Goal: Task Accomplishment & Management: Manage account settings

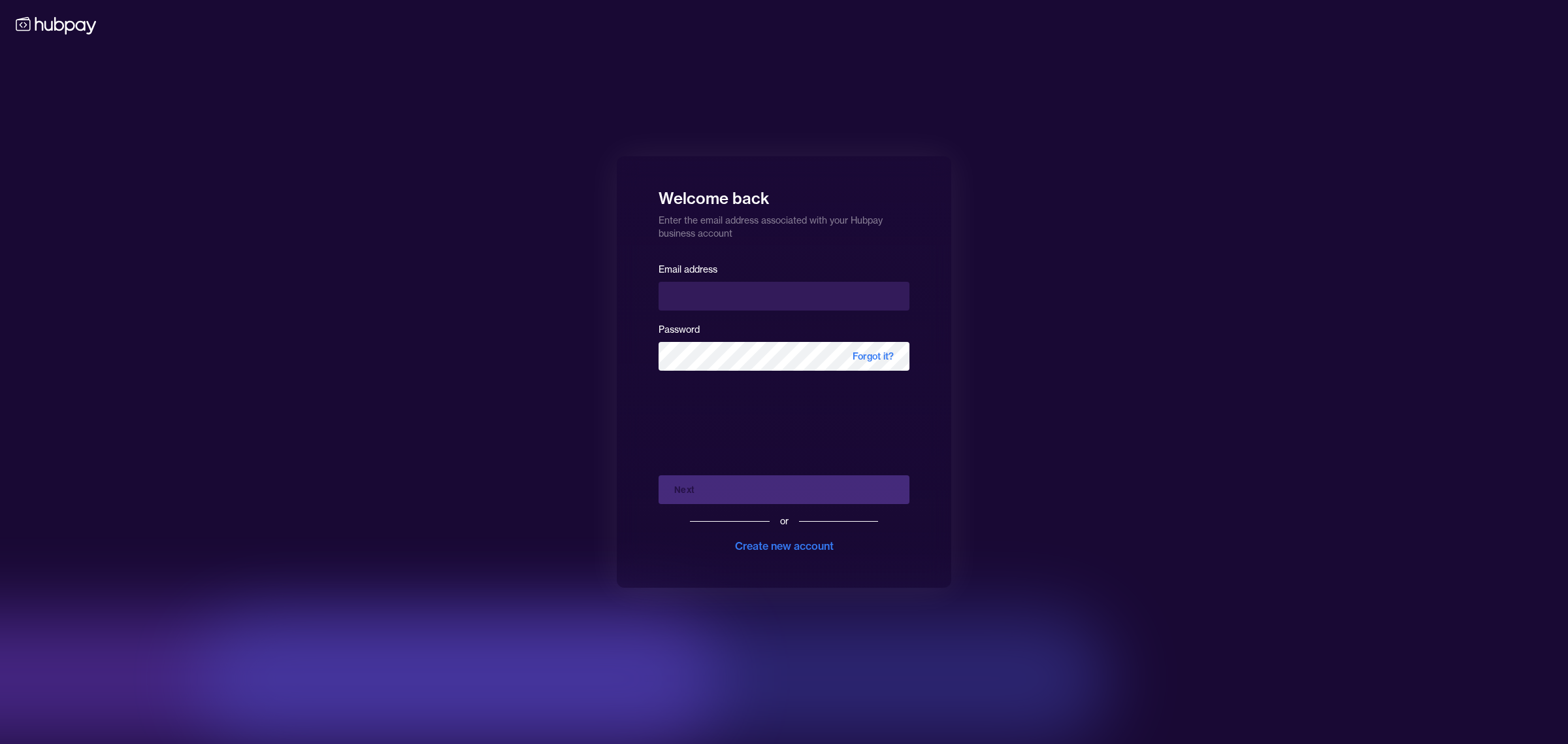
click at [724, 299] on input "email" at bounding box center [784, 296] width 251 height 28
click at [730, 302] on input "email" at bounding box center [784, 296] width 251 height 28
type input "**********"
click at [752, 498] on button "Next" at bounding box center [784, 490] width 251 height 28
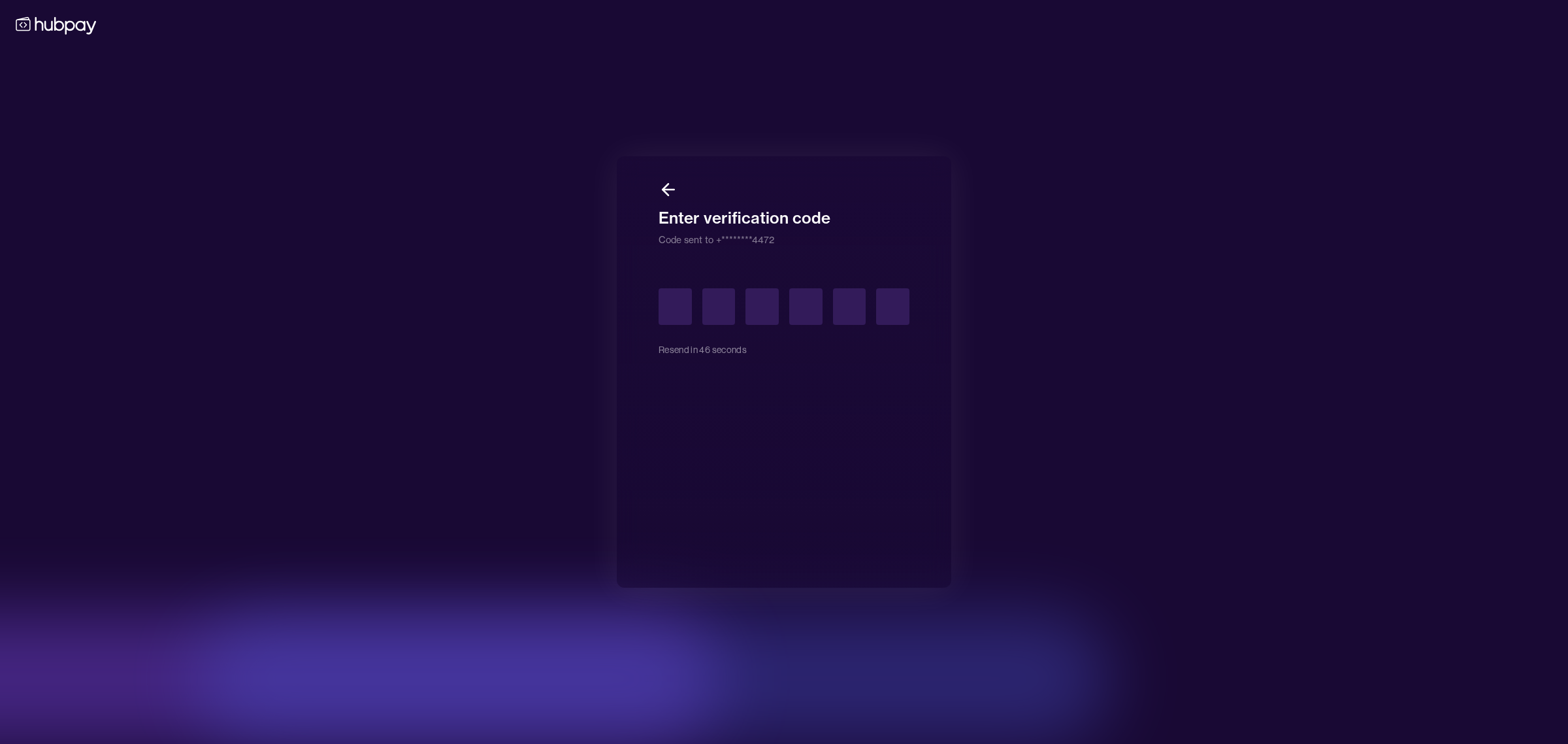
type input "*"
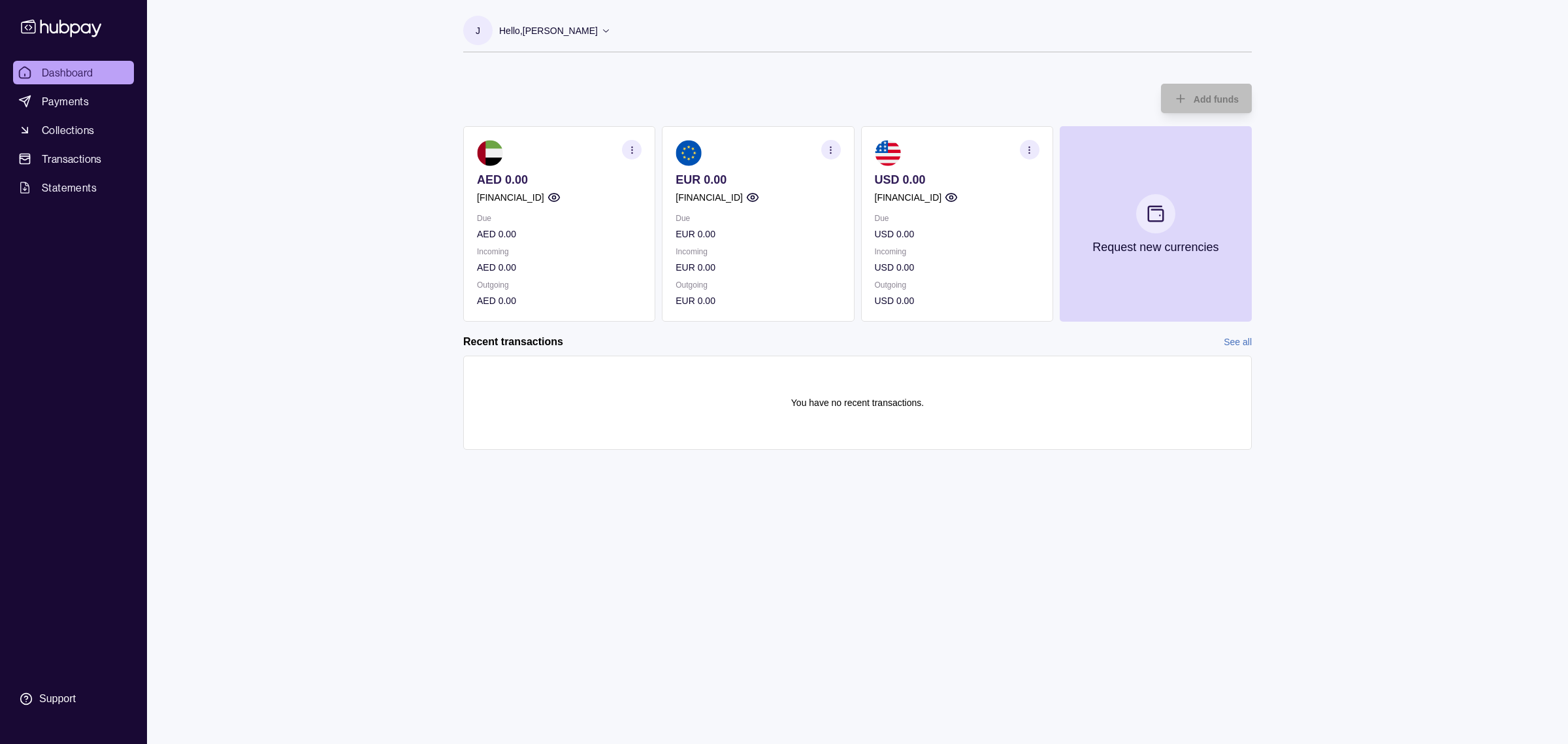
click at [912, 272] on p "USD 0.00" at bounding box center [957, 267] width 165 height 14
click at [1026, 154] on section "button" at bounding box center [1030, 149] width 20 height 20
click at [988, 180] on section "View account details" at bounding box center [957, 182] width 165 height 20
click at [917, 518] on div "J Hello, [PERSON_NAME] Darpo Vision FZ LLC Account Terms and conditions Privacy…" at bounding box center [857, 372] width 841 height 744
click at [546, 44] on div "J Hello, [PERSON_NAME]" at bounding box center [537, 34] width 148 height 36
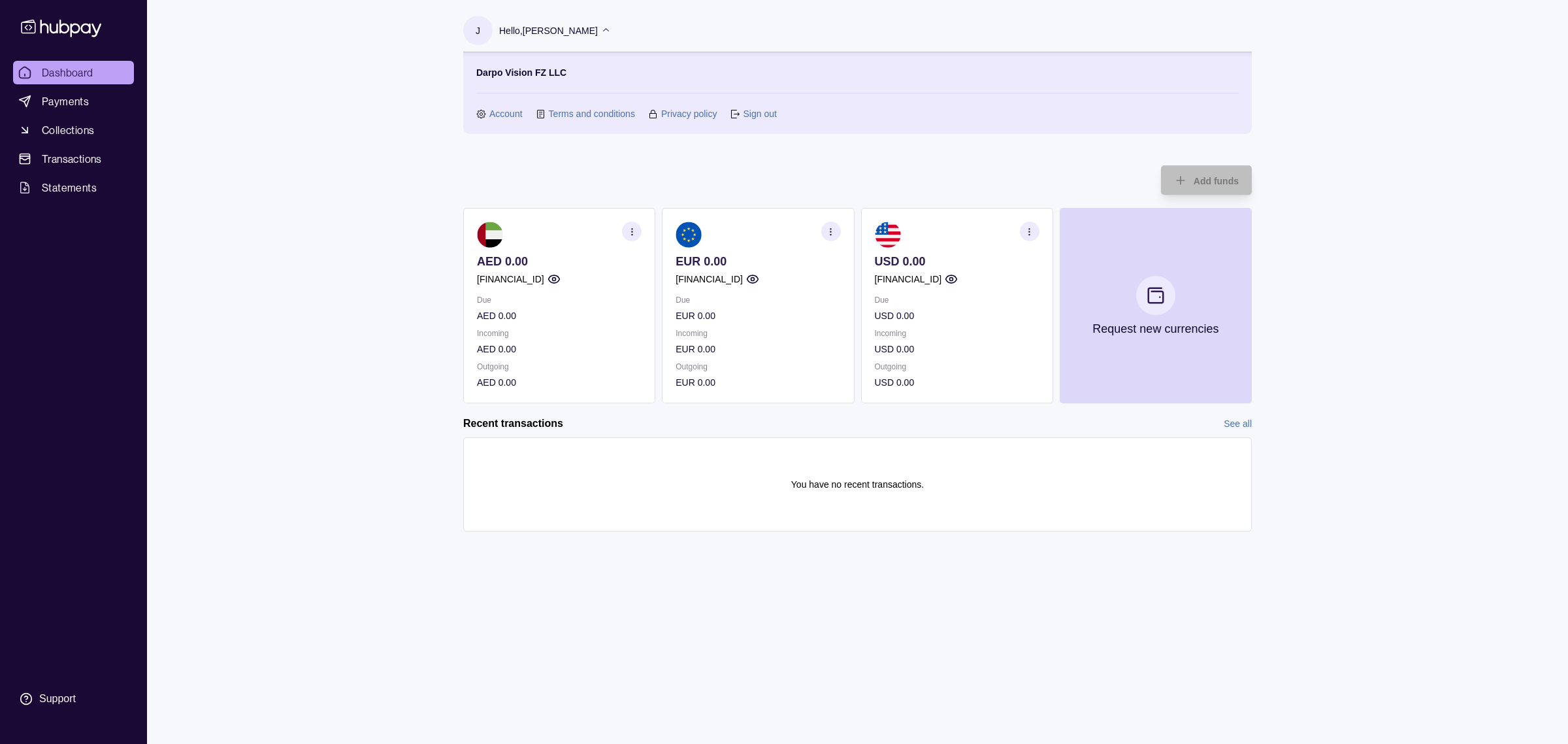
click at [744, 115] on link "Sign out" at bounding box center [760, 114] width 33 height 14
